Goal: Navigation & Orientation: Find specific page/section

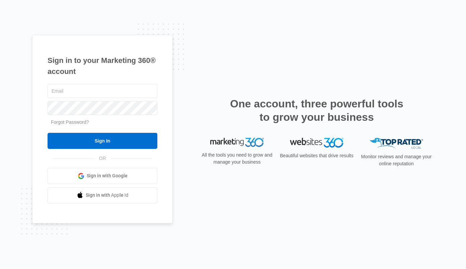
type input "[EMAIL_ADDRESS][DOMAIN_NAME]"
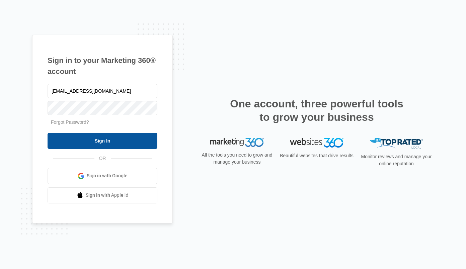
click at [54, 142] on input "Sign In" at bounding box center [103, 141] width 110 height 16
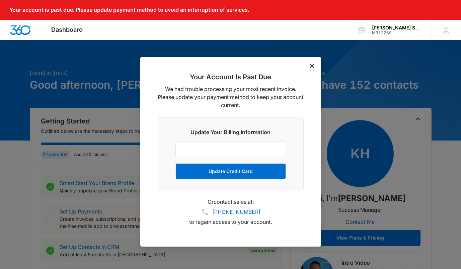
click at [312, 65] on icon "dismiss this dialog" at bounding box center [312, 66] width 5 height 5
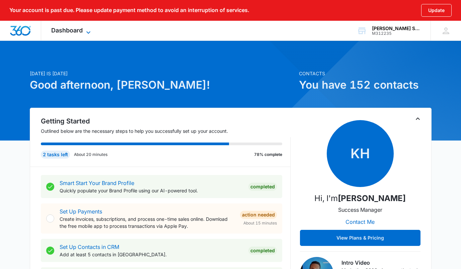
click at [74, 32] on span "Dashboard" at bounding box center [66, 30] width 31 height 7
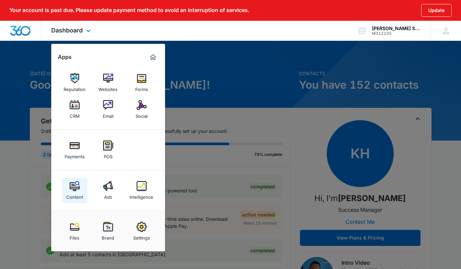
click at [76, 191] on img at bounding box center [75, 186] width 10 height 10
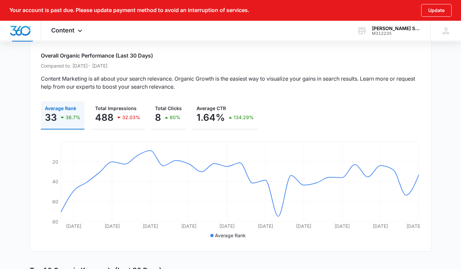
scroll to position [65, 0]
click at [78, 30] on icon at bounding box center [80, 32] width 8 height 8
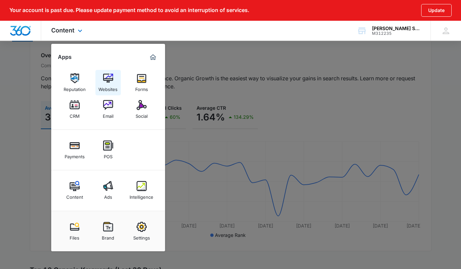
click at [109, 77] on img at bounding box center [108, 78] width 10 height 10
